Goal: Task Accomplishment & Management: Manage account settings

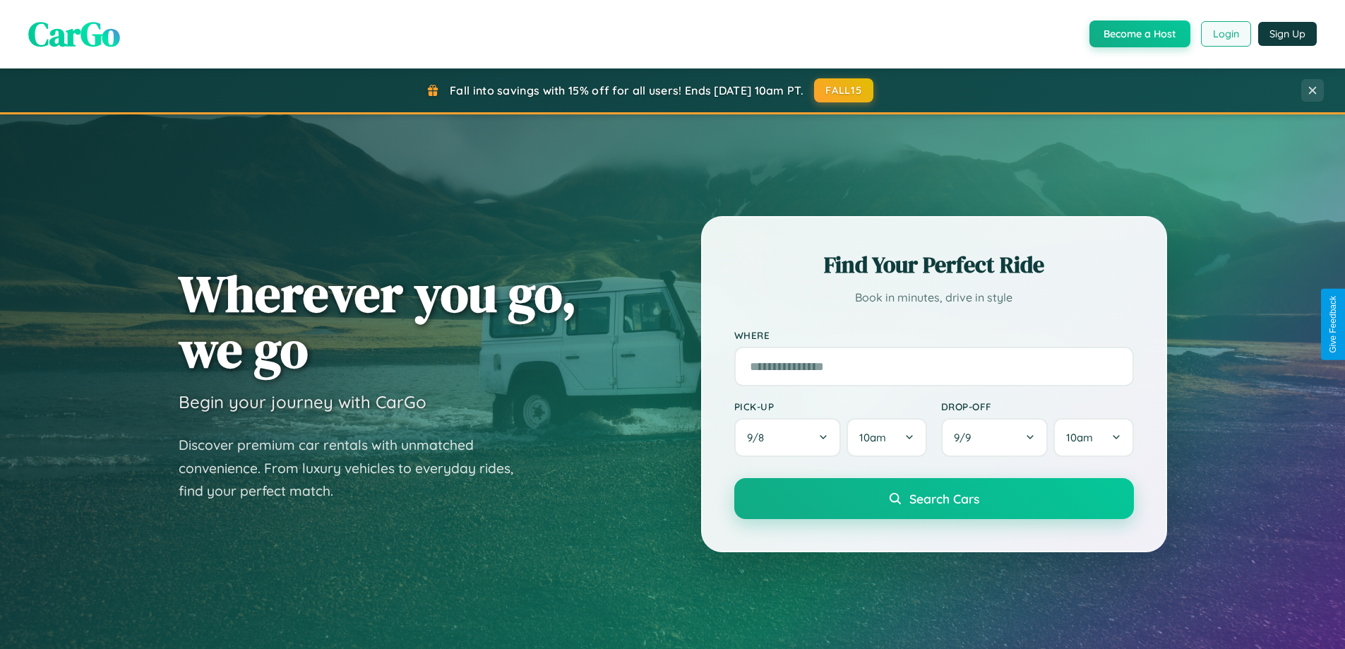
click at [1225, 34] on button "Login" at bounding box center [1226, 33] width 50 height 25
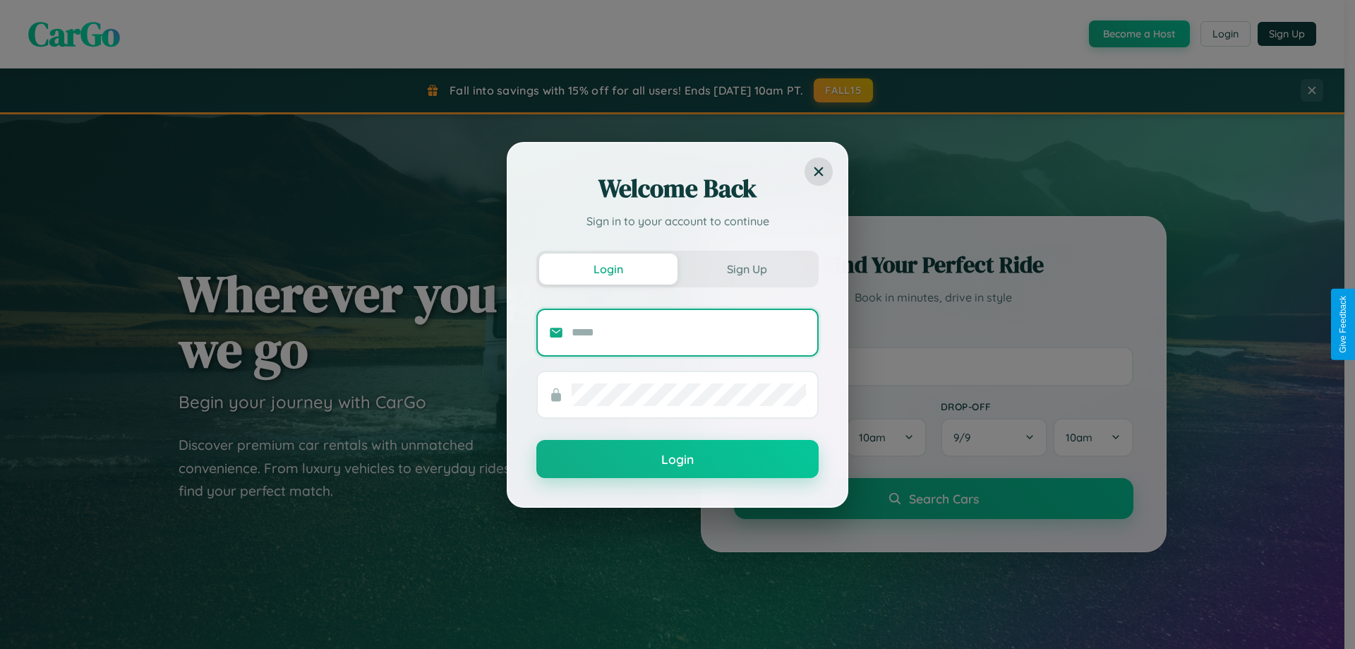
click at [689, 332] on input "text" at bounding box center [689, 332] width 234 height 23
type input "**********"
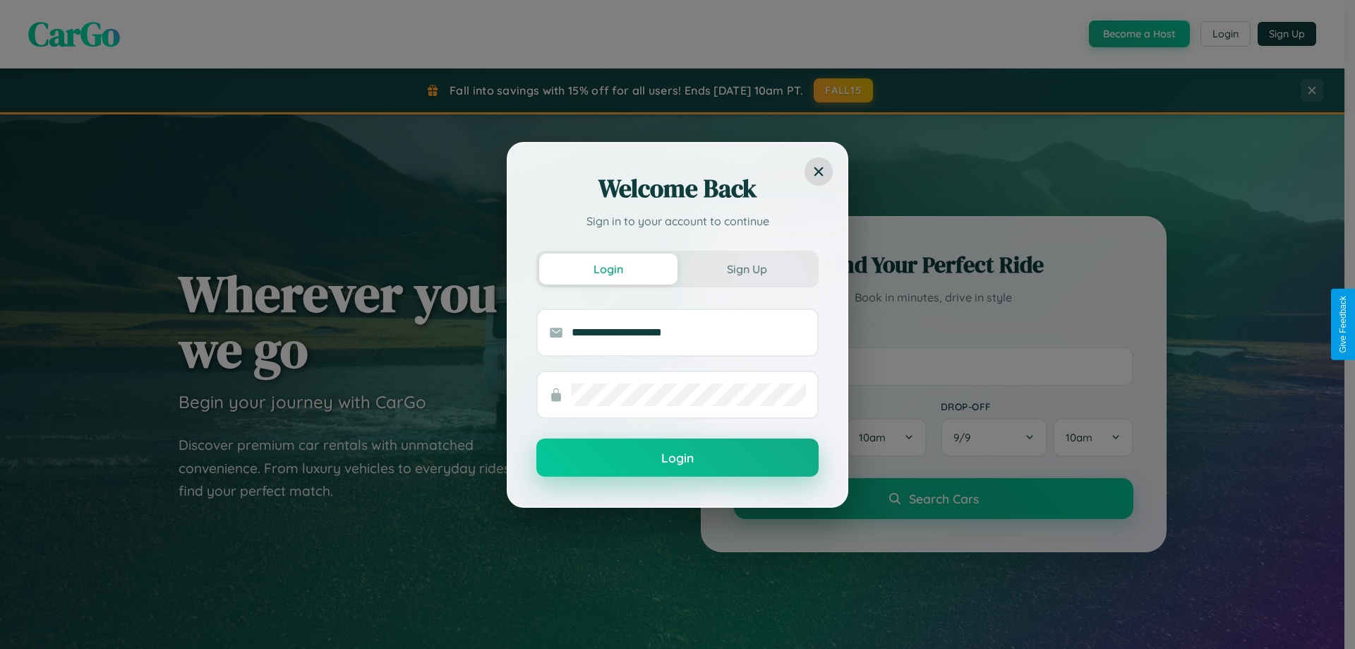
click at [678, 458] on button "Login" at bounding box center [677, 457] width 282 height 38
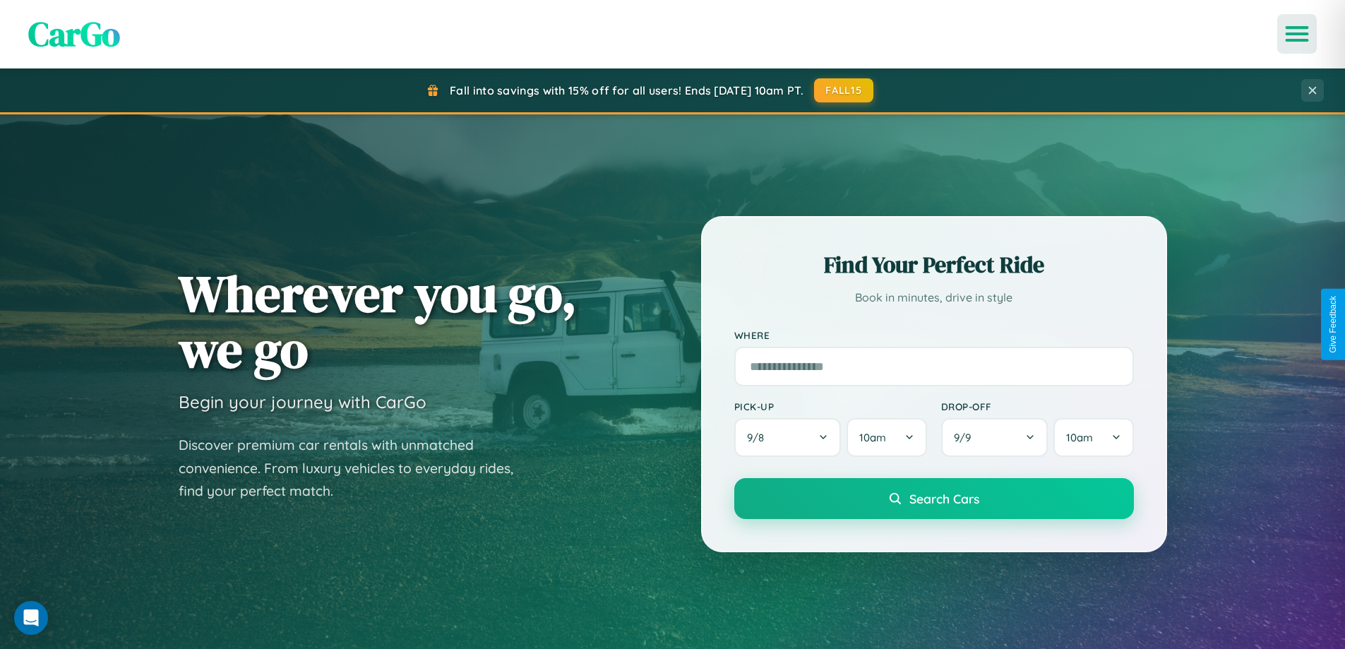
click at [1297, 34] on icon "Open menu" at bounding box center [1297, 34] width 20 height 13
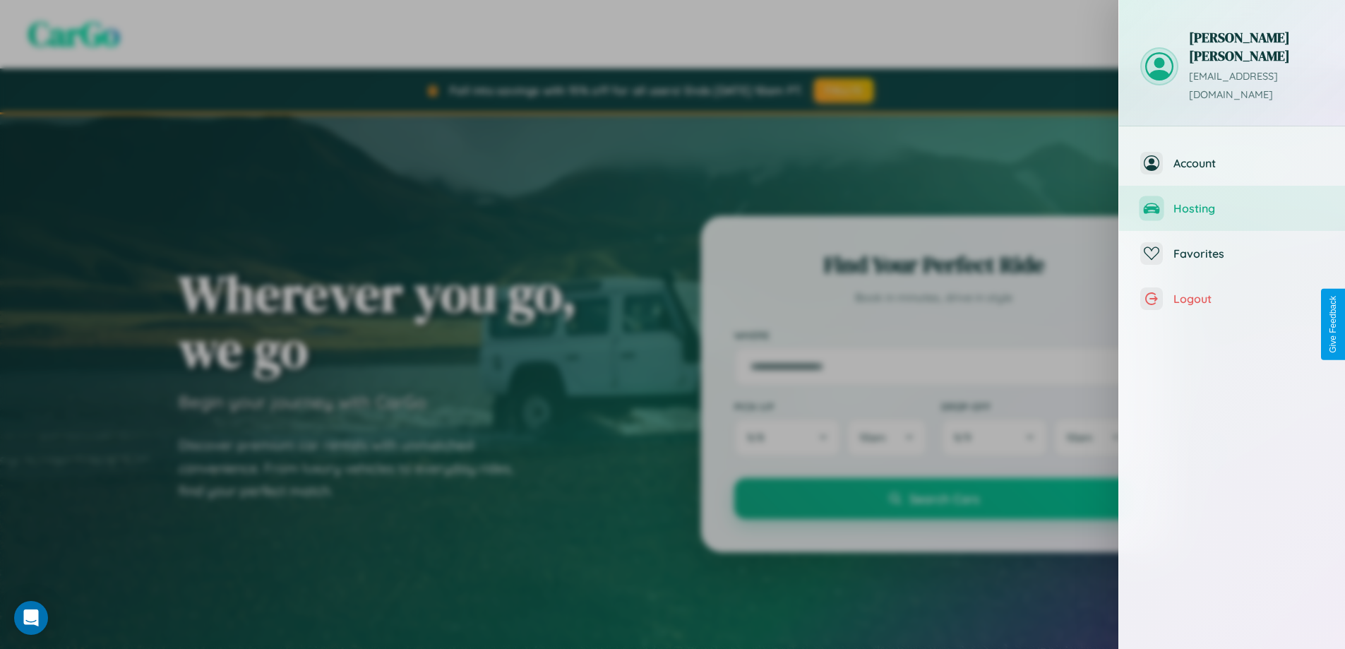
click at [1232, 201] on span "Hosting" at bounding box center [1248, 208] width 150 height 14
